Goal: Information Seeking & Learning: Learn about a topic

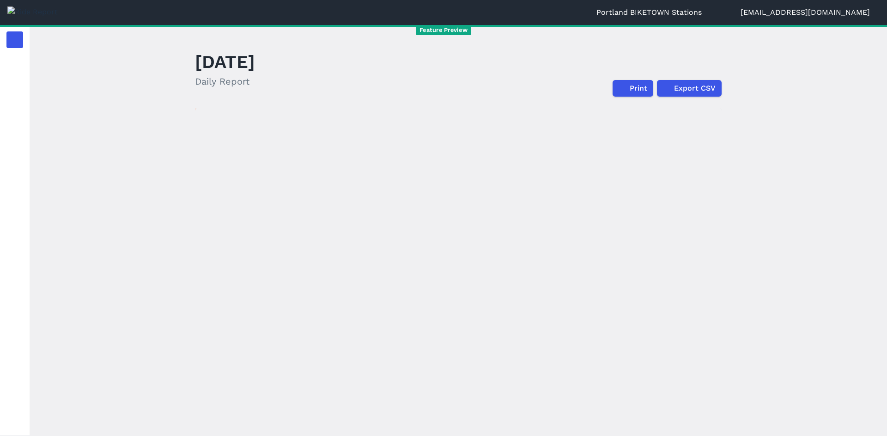
click at [671, 12] on button "Portland BIKETOWN Stations" at bounding box center [653, 12] width 115 height 11
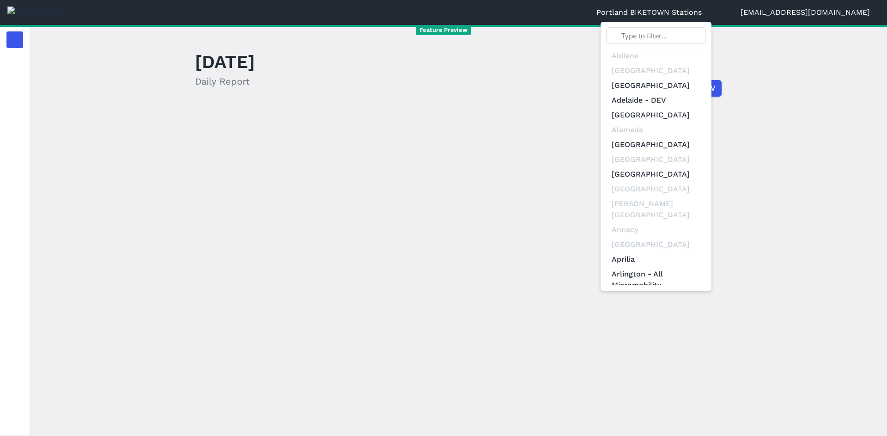
click at [692, 36] on input "text" at bounding box center [656, 35] width 100 height 17
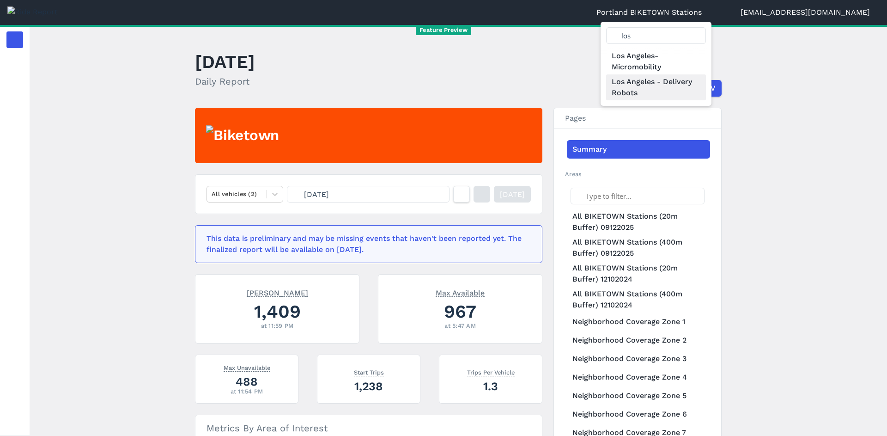
type input "los"
click at [706, 84] on link "Los Angeles - Delivery Robots" at bounding box center [656, 87] width 100 height 26
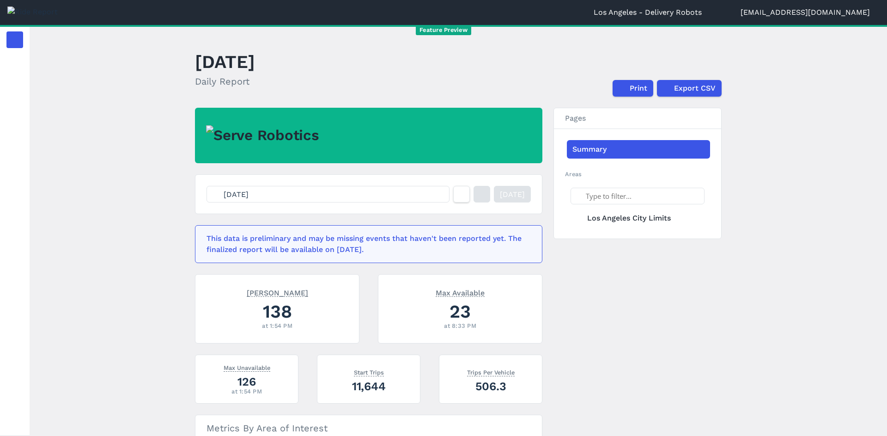
drag, startPoint x: 654, startPoint y: 300, endPoint x: 521, endPoint y: 234, distance: 147.9
click at [653, 300] on div "Sep 21, 2025 Yesterday This data is preliminary and may be missing events that …" at bounding box center [458, 316] width 527 height 416
click at [344, 194] on button "Sep 21, 2025" at bounding box center [327, 194] width 243 height 17
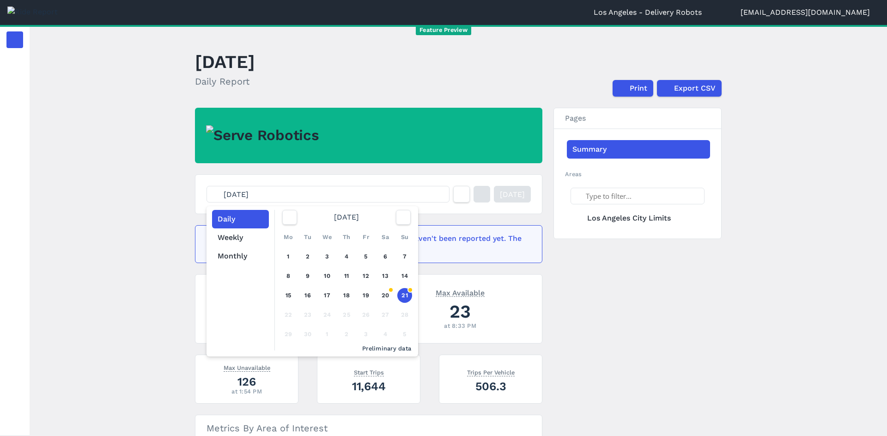
click at [344, 194] on button "Sep 21, 2025" at bounding box center [327, 194] width 243 height 17
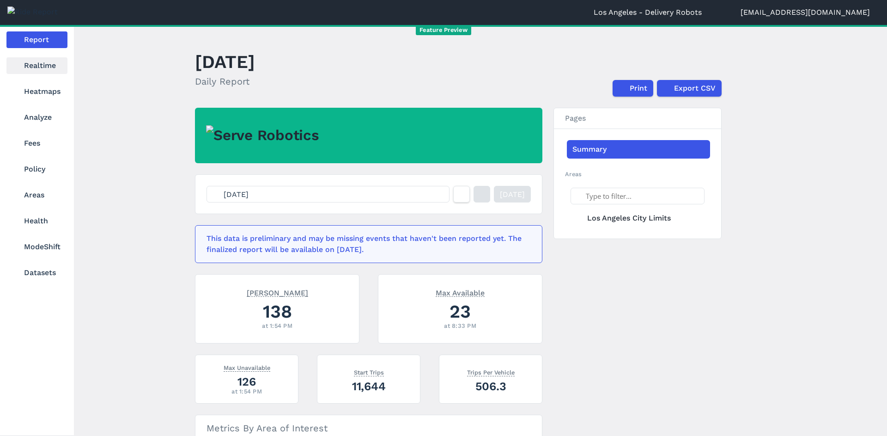
click at [37, 63] on link "Realtime" at bounding box center [36, 65] width 61 height 17
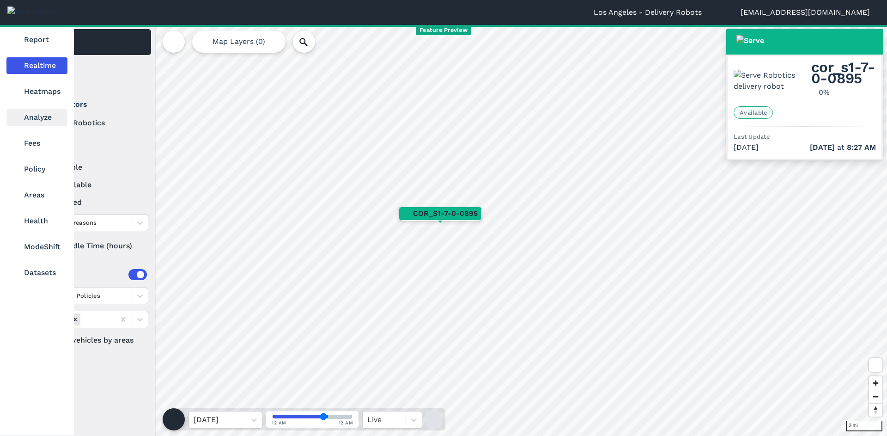
click at [41, 120] on link "Analyze" at bounding box center [36, 117] width 61 height 17
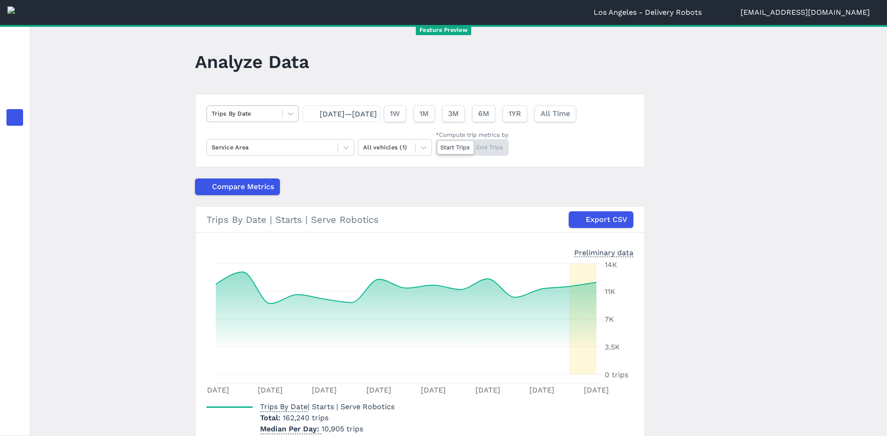
click at [262, 115] on div at bounding box center [245, 113] width 66 height 11
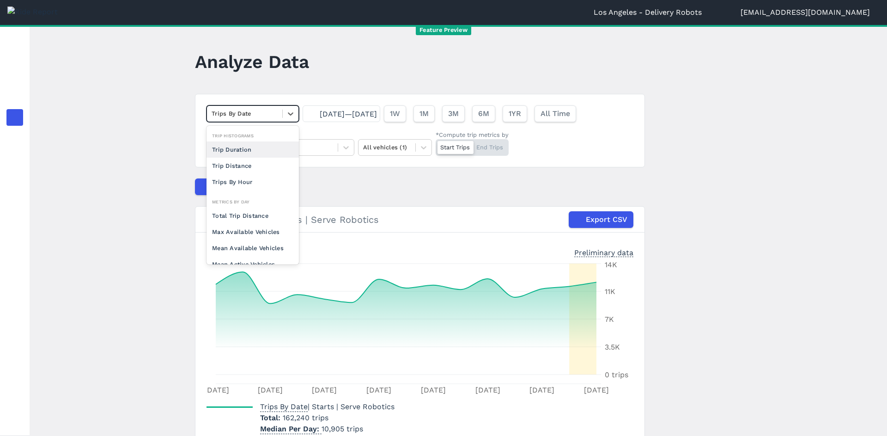
click at [262, 115] on div at bounding box center [245, 113] width 66 height 11
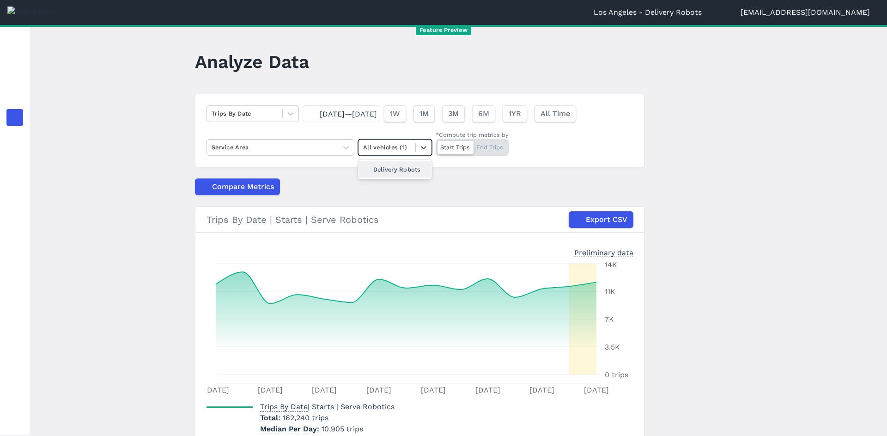
click at [382, 151] on div at bounding box center [387, 147] width 48 height 11
click at [405, 142] on div "All vehicles (1)" at bounding box center [386, 147] width 57 height 14
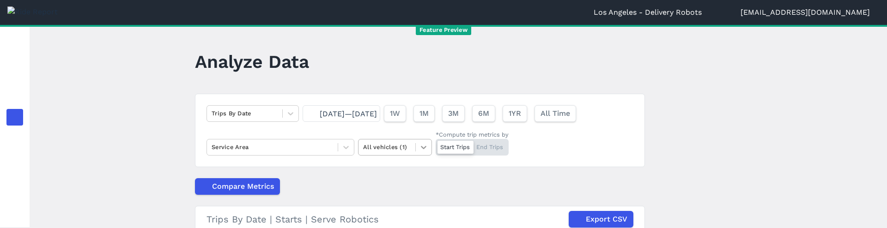
click at [423, 146] on icon at bounding box center [423, 147] width 9 height 9
click at [419, 150] on icon at bounding box center [423, 147] width 9 height 9
click at [370, 171] on div "Delivery Robots" at bounding box center [395, 169] width 74 height 16
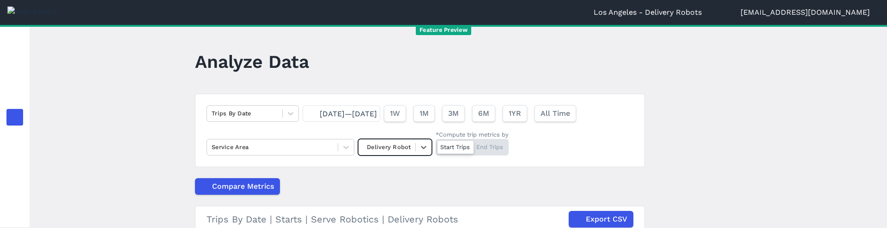
click at [371, 147] on div at bounding box center [387, 147] width 48 height 11
click at [377, 147] on div at bounding box center [387, 147] width 48 height 11
click at [363, 146] on div at bounding box center [387, 147] width 48 height 11
click at [420, 145] on icon at bounding box center [423, 147] width 9 height 9
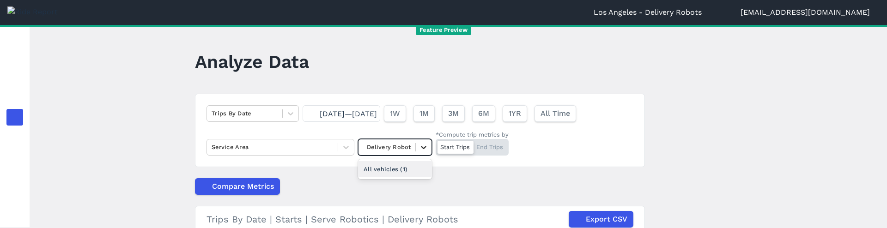
click at [419, 145] on icon at bounding box center [423, 147] width 9 height 9
click at [396, 171] on div "All vehicles (1)" at bounding box center [395, 169] width 74 height 16
click at [419, 150] on icon at bounding box center [423, 147] width 9 height 9
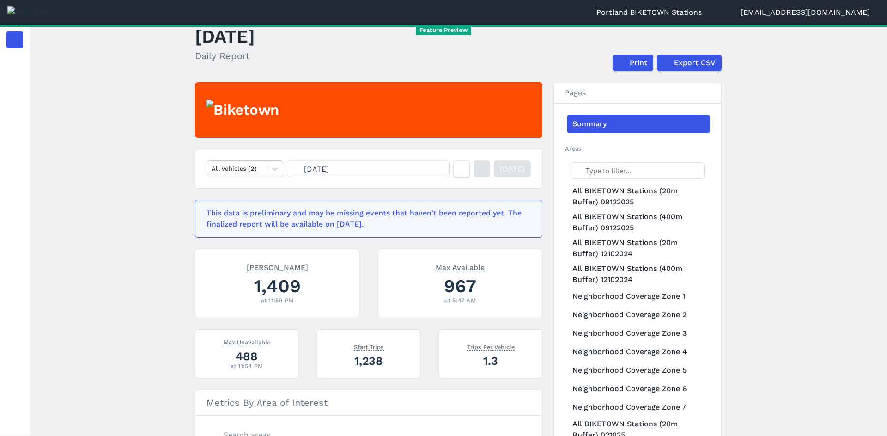
scroll to position [26, 0]
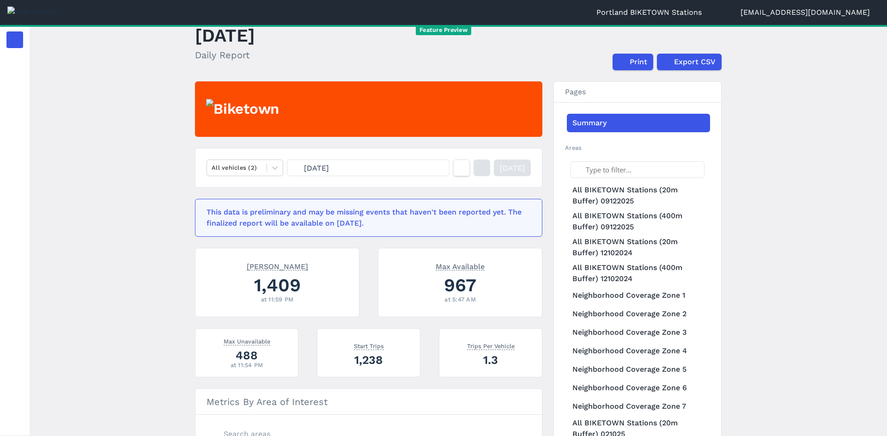
click at [329, 167] on span "Sep 21, 2025" at bounding box center [316, 168] width 25 height 9
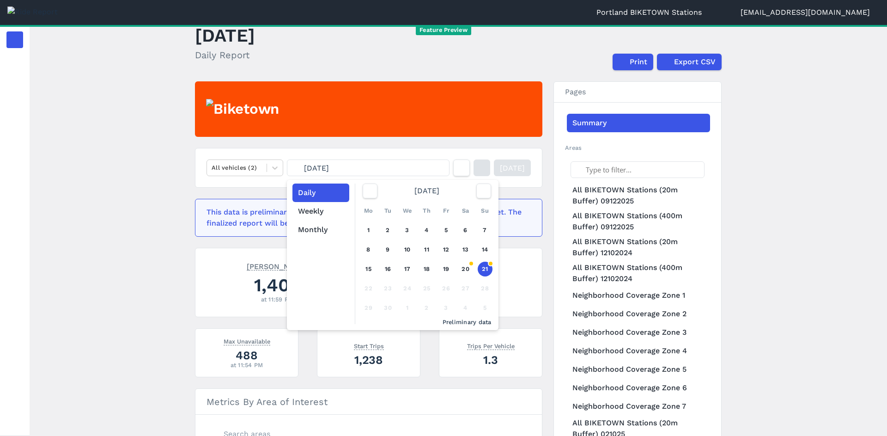
click at [329, 168] on span "Sep 21, 2025" at bounding box center [316, 168] width 25 height 9
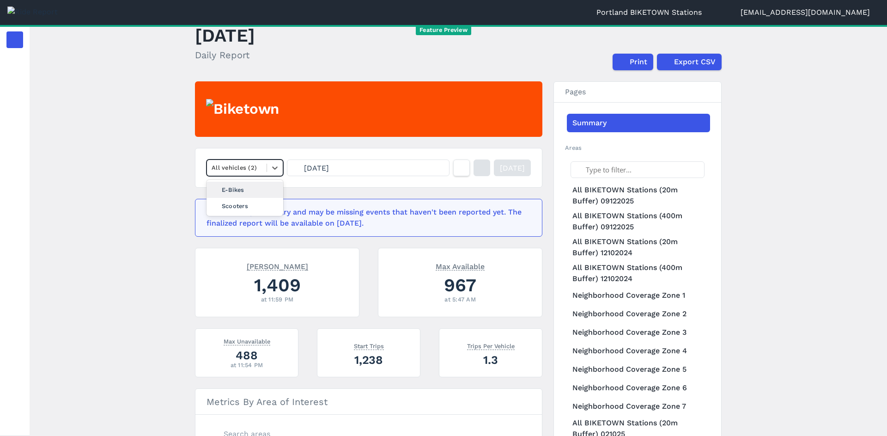
click at [255, 164] on div at bounding box center [237, 167] width 50 height 11
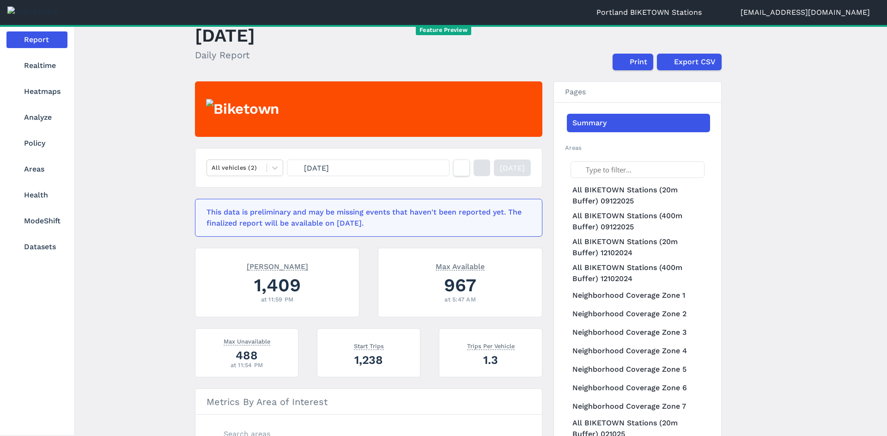
click at [45, 109] on nav "Report Realtime Heatmaps Analyze Policy Areas Health ModeShift Datasets" at bounding box center [37, 143] width 74 height 236
click at [40, 122] on link "Analyze" at bounding box center [36, 117] width 61 height 17
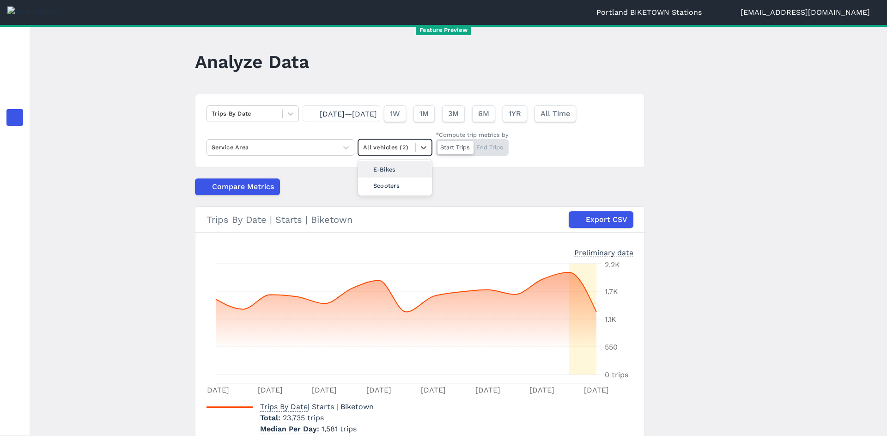
click at [400, 155] on div "All vehicles (2)" at bounding box center [395, 147] width 74 height 17
click at [725, 82] on main "Analyze Data Trips By Date Sep 7, 2025—Sep 21, 2025 1W 1M 3M 6M 1YR All Time Se…" at bounding box center [458, 230] width 857 height 411
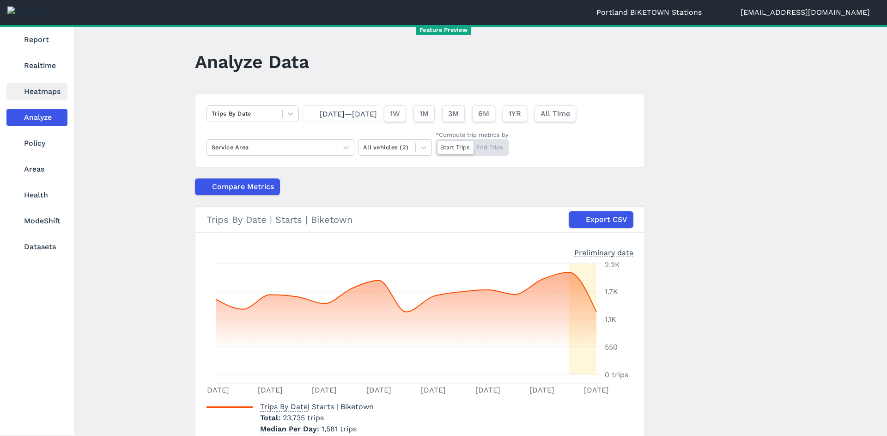
click at [25, 92] on link "Heatmaps" at bounding box center [36, 91] width 61 height 17
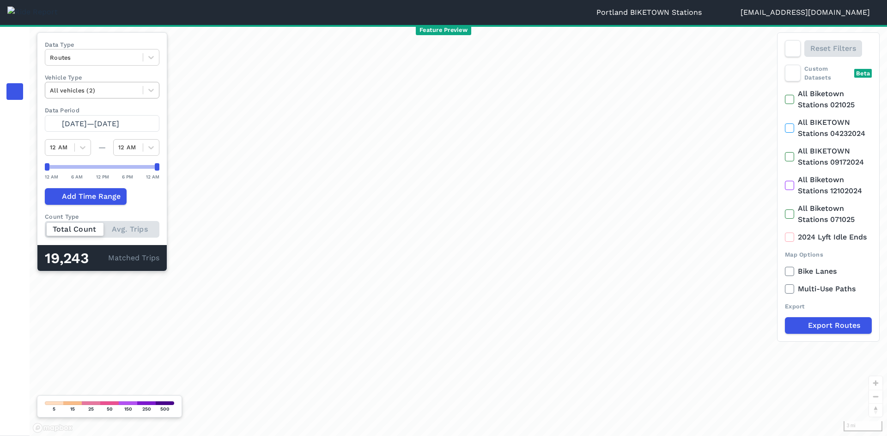
click at [74, 91] on div at bounding box center [94, 90] width 88 height 11
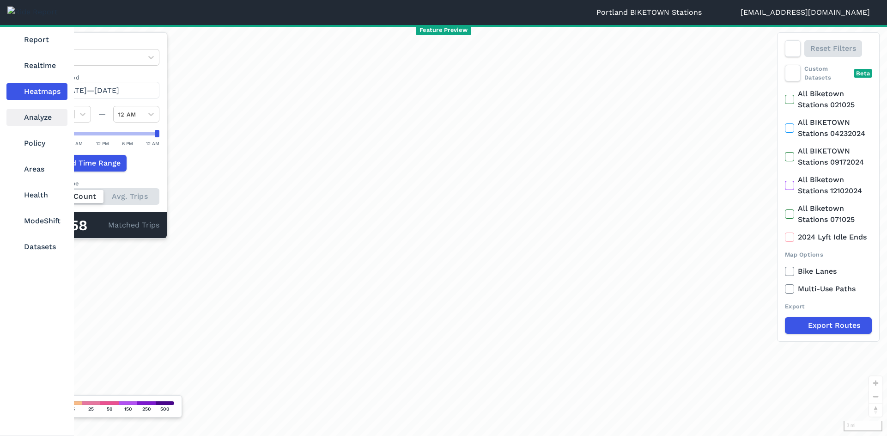
click at [30, 118] on link "Analyze" at bounding box center [36, 117] width 61 height 17
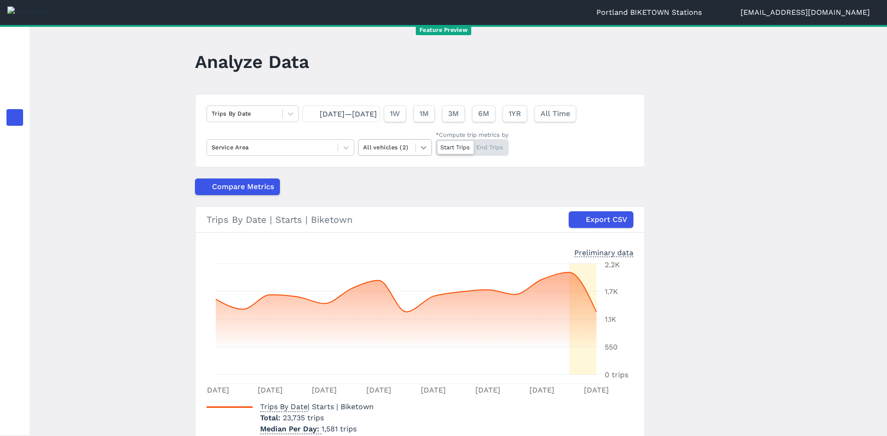
click at [421, 147] on icon at bounding box center [423, 147] width 9 height 9
click at [407, 170] on div "E-Bikes" at bounding box center [395, 169] width 74 height 16
drag, startPoint x: 416, startPoint y: 145, endPoint x: 416, endPoint y: 152, distance: 7.9
click at [419, 145] on icon at bounding box center [423, 147] width 9 height 9
click at [408, 182] on div "Scooters" at bounding box center [395, 185] width 74 height 16
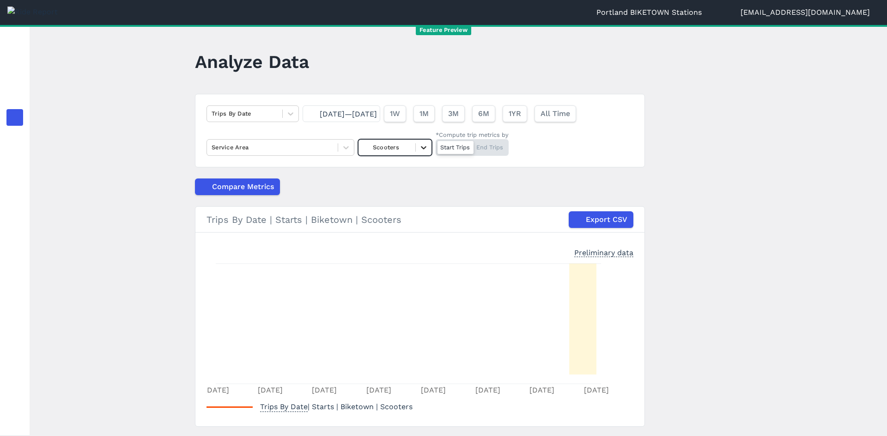
click at [419, 145] on icon at bounding box center [423, 147] width 9 height 9
click at [402, 173] on div "All vehicles (2)" at bounding box center [395, 169] width 74 height 16
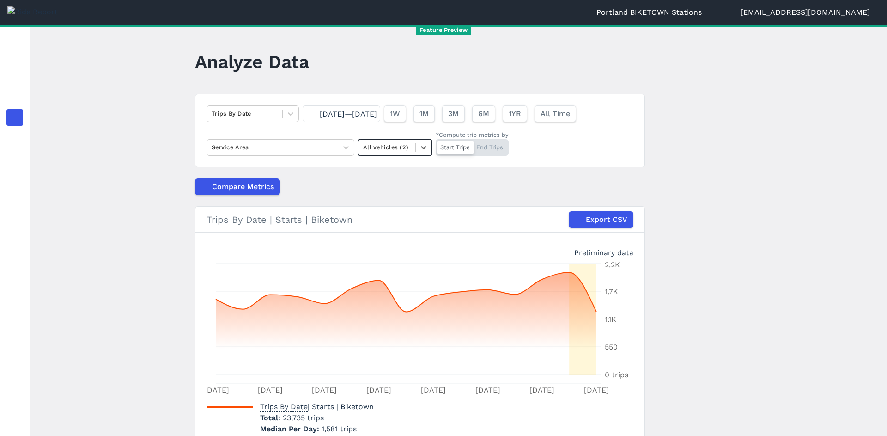
click at [756, 68] on main "Analyze Data Trips By Date Sep 7, 2025—Sep 21, 2025 1W 1M 3M 6M 1YR All Time Se…" at bounding box center [458, 230] width 857 height 411
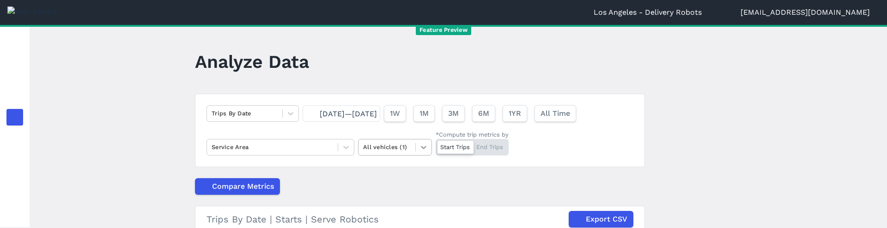
click at [420, 150] on icon at bounding box center [423, 147] width 9 height 9
click at [398, 174] on div "Delivery Robots" at bounding box center [395, 169] width 74 height 16
click at [419, 149] on icon at bounding box center [423, 147] width 9 height 9
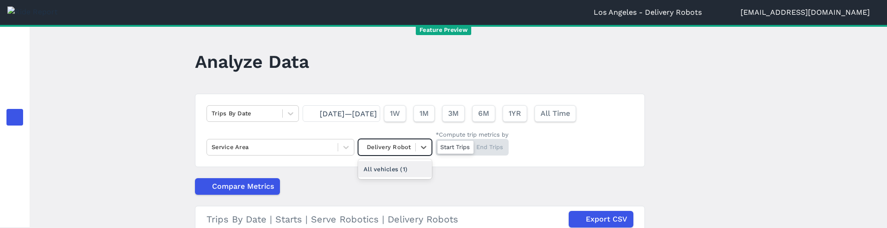
click at [393, 166] on div "All vehicles (1)" at bounding box center [395, 169] width 74 height 16
click at [424, 146] on icon at bounding box center [423, 147] width 9 height 9
click at [398, 170] on div "Delivery Robots" at bounding box center [395, 169] width 74 height 16
click at [419, 145] on icon at bounding box center [423, 147] width 9 height 9
click at [401, 170] on div "All vehicles (1)" at bounding box center [395, 169] width 74 height 16
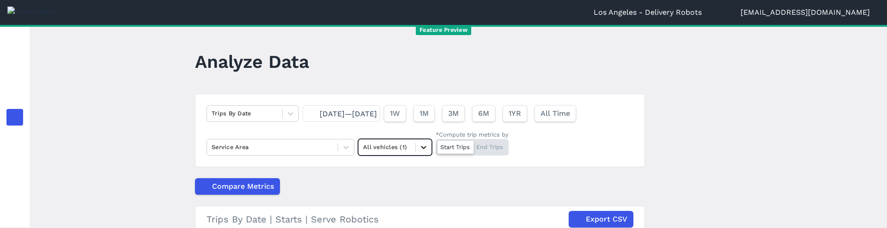
click at [424, 149] on icon at bounding box center [423, 147] width 9 height 9
click at [406, 168] on div "Delivery Robots" at bounding box center [395, 169] width 74 height 16
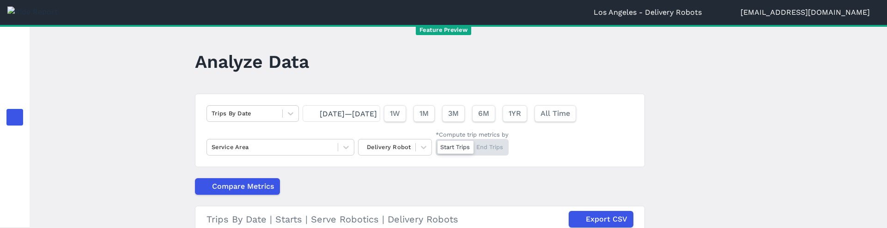
drag, startPoint x: 838, startPoint y: 135, endPoint x: 852, endPoint y: 117, distance: 23.0
click at [840, 133] on main "Analyze Data Trips By Date Sep 7, 2025—Sep 21, 2025 1W 1M 3M 6M 1YR All Time Se…" at bounding box center [458, 126] width 857 height 203
click at [423, 148] on icon at bounding box center [423, 147] width 9 height 9
click at [401, 173] on div "All vehicles (1)" at bounding box center [395, 169] width 74 height 16
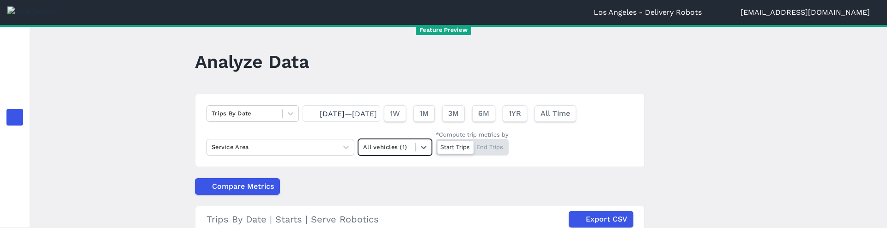
click at [385, 179] on div "Compare Metrics" at bounding box center [420, 186] width 450 height 17
click at [419, 146] on icon at bounding box center [423, 147] width 9 height 9
click at [404, 169] on div "Delivery Robots" at bounding box center [395, 169] width 74 height 16
drag, startPoint x: 839, startPoint y: 79, endPoint x: 738, endPoint y: 185, distance: 146.4
click at [839, 80] on main "Analyze Data Trips By Date [DATE]—[DATE] 1W 1M 3M 6M 1YR All Time Service Area …" at bounding box center [458, 126] width 857 height 203
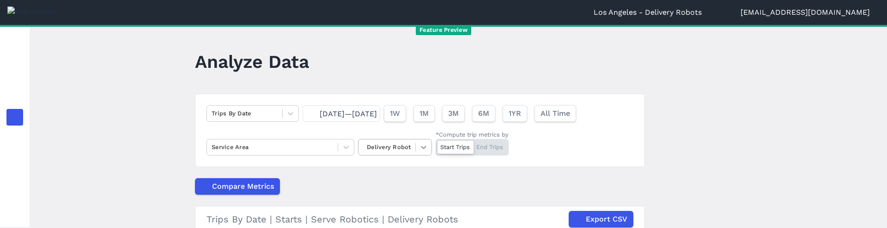
click at [419, 149] on icon at bounding box center [423, 147] width 9 height 9
click at [401, 168] on div "All vehicles (1)" at bounding box center [395, 169] width 74 height 16
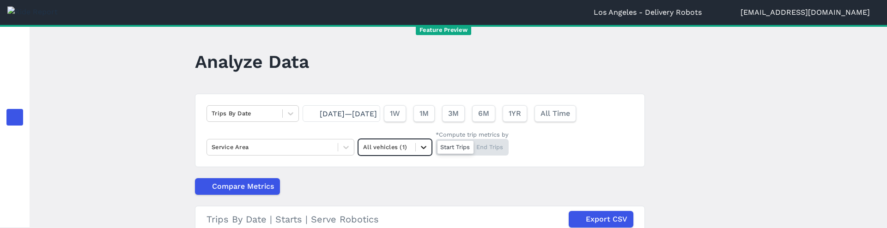
click at [421, 146] on icon at bounding box center [423, 147] width 9 height 9
click at [410, 165] on div "Delivery Robots" at bounding box center [395, 169] width 74 height 16
click at [421, 144] on icon at bounding box center [423, 147] width 9 height 9
click at [416, 171] on div "All vehicles (1)" at bounding box center [395, 169] width 74 height 16
click at [423, 150] on icon at bounding box center [423, 147] width 9 height 9
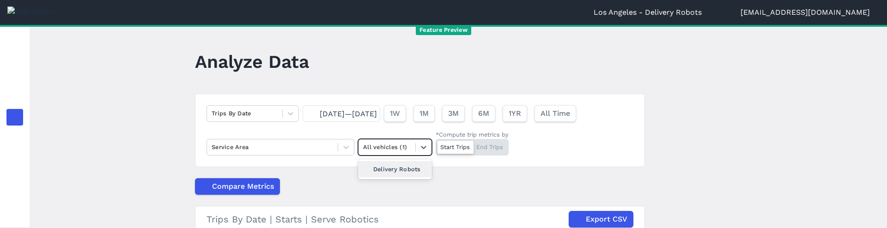
click at [421, 168] on div "Delivery Robots" at bounding box center [395, 169] width 74 height 16
click at [742, 153] on main "Analyze Data Trips By Date [DATE]—[DATE] 1W 1M 3M 6M 1YR All Time Service Area …" at bounding box center [458, 126] width 857 height 203
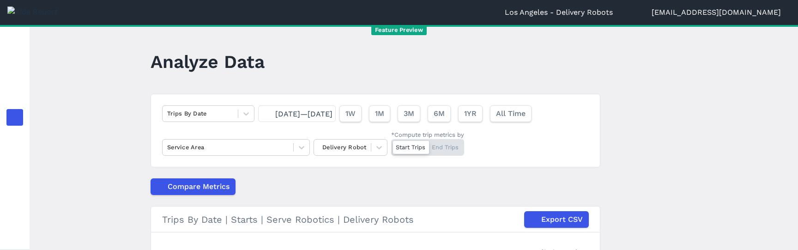
click at [536, 147] on div "Trips By Date [DATE]—[DATE] 1W 1M 3M 6M 1YR All Time Service Area Delivery Robo…" at bounding box center [376, 130] width 450 height 73
click at [371, 143] on div at bounding box center [379, 147] width 16 height 16
click at [359, 171] on div "All vehicles (1)" at bounding box center [351, 169] width 74 height 16
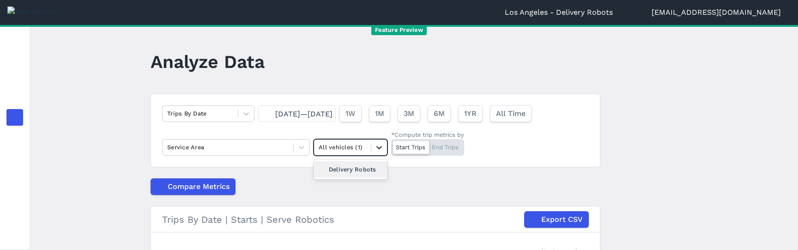
click at [377, 147] on icon at bounding box center [379, 147] width 6 height 3
click at [346, 169] on div "Delivery Robots" at bounding box center [351, 169] width 74 height 16
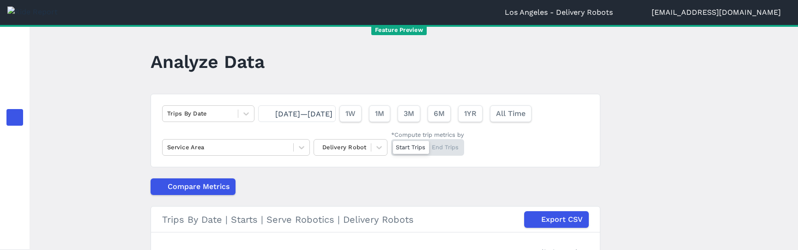
drag, startPoint x: 642, startPoint y: 109, endPoint x: 583, endPoint y: 110, distance: 59.1
click at [642, 109] on main "Analyze Data Trips By Date [DATE]—[DATE] 1W 1M 3M 6M 1YR All Time Service Area …" at bounding box center [414, 137] width 769 height 225
click at [362, 147] on div at bounding box center [343, 147] width 48 height 11
click at [357, 168] on div "All vehicles (1)" at bounding box center [351, 169] width 74 height 16
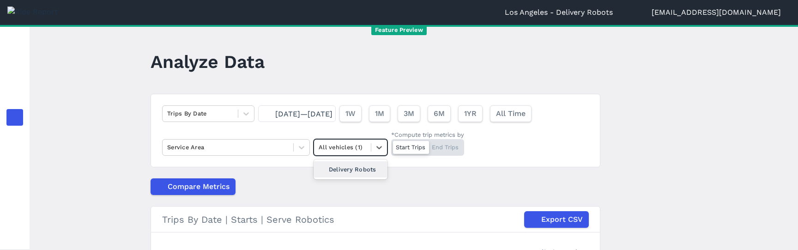
drag, startPoint x: 360, startPoint y: 145, endPoint x: 359, endPoint y: 151, distance: 7.1
click at [360, 145] on div at bounding box center [343, 147] width 48 height 11
click at [353, 166] on div "Delivery Robots" at bounding box center [351, 169] width 74 height 16
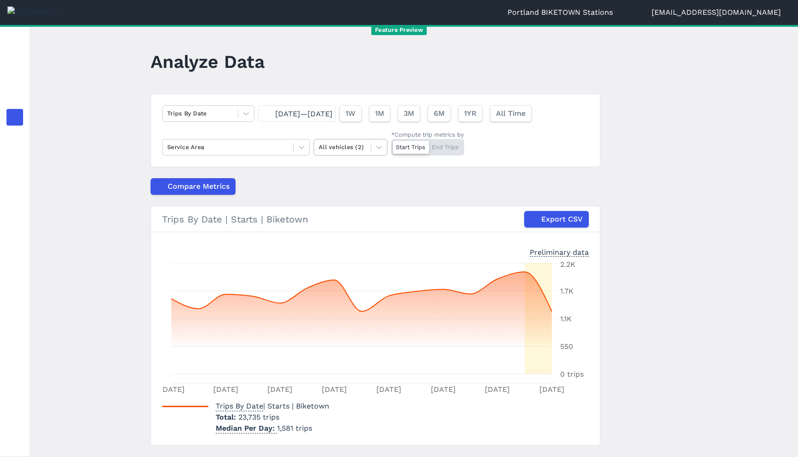
click at [356, 154] on div "All vehicles (2)" at bounding box center [342, 147] width 57 height 14
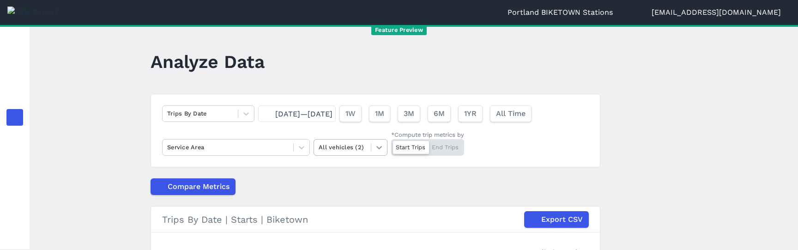
click at [371, 149] on div at bounding box center [379, 147] width 16 height 16
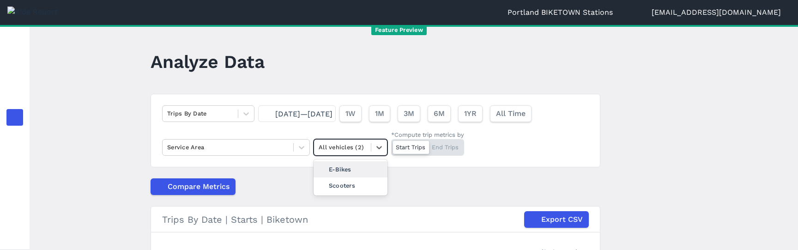
click at [368, 169] on div "E-Bikes" at bounding box center [351, 169] width 74 height 16
click at [371, 148] on div at bounding box center [379, 147] width 16 height 16
click at [366, 180] on div "Scooters" at bounding box center [351, 185] width 74 height 16
click at [371, 151] on div at bounding box center [379, 147] width 16 height 16
click at [601, 79] on header "Analyze Data" at bounding box center [381, 65] width 461 height 36
